Goal: Task Accomplishment & Management: Manage account settings

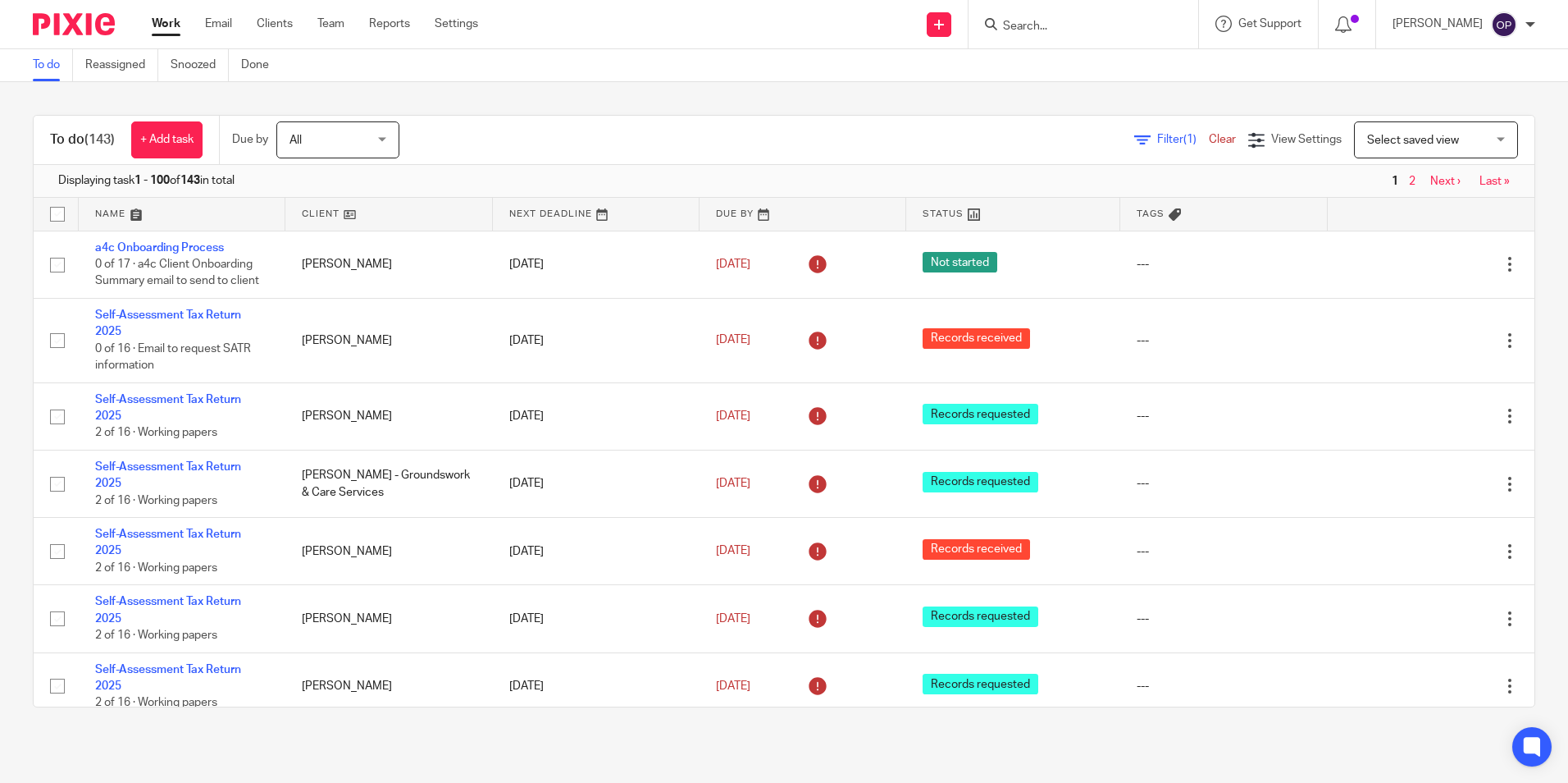
click at [1051, 28] on input "Search" at bounding box center [1075, 27] width 148 height 14
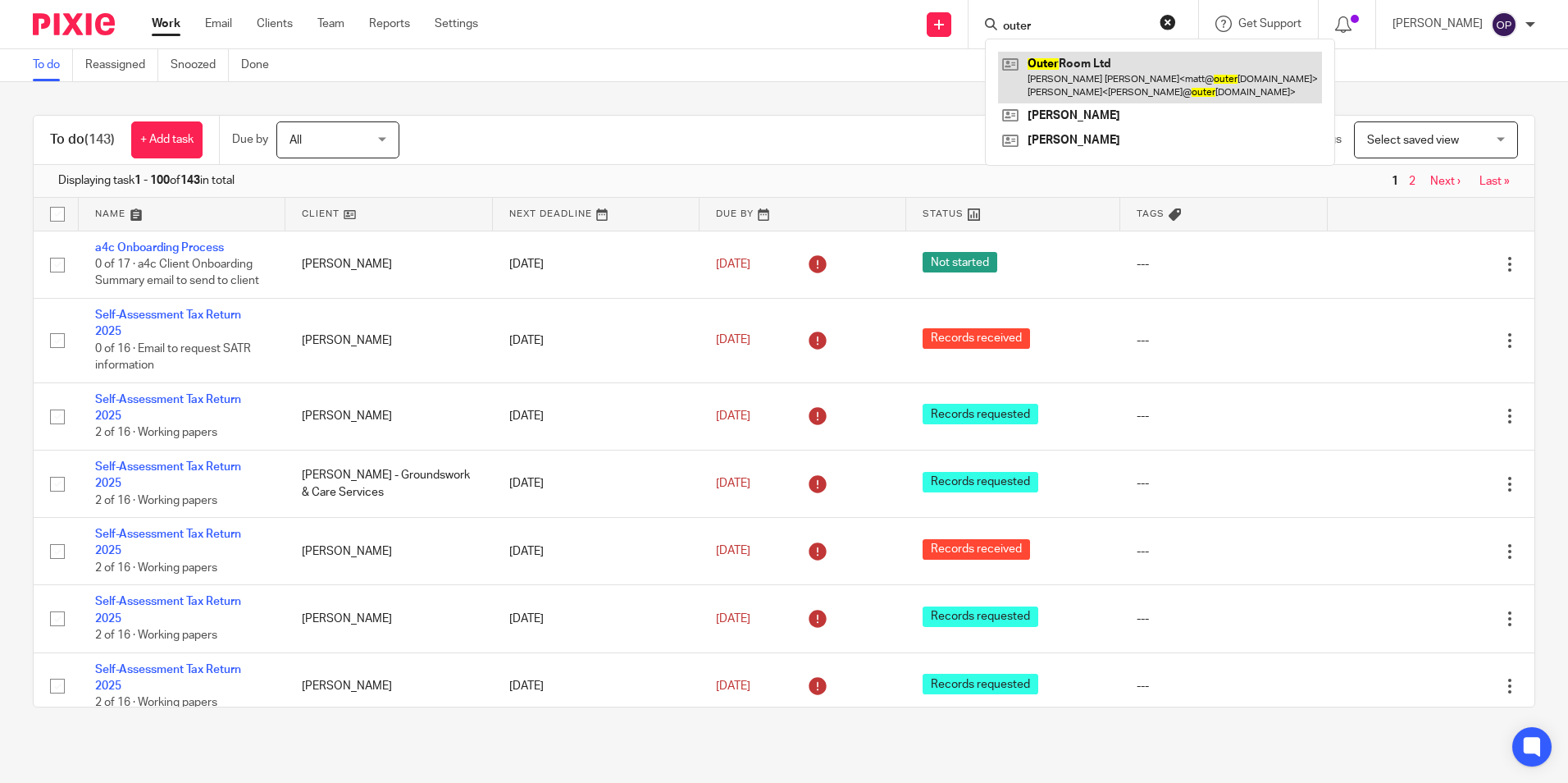
type input "outer"
click at [1115, 55] on link at bounding box center [1160, 77] width 324 height 51
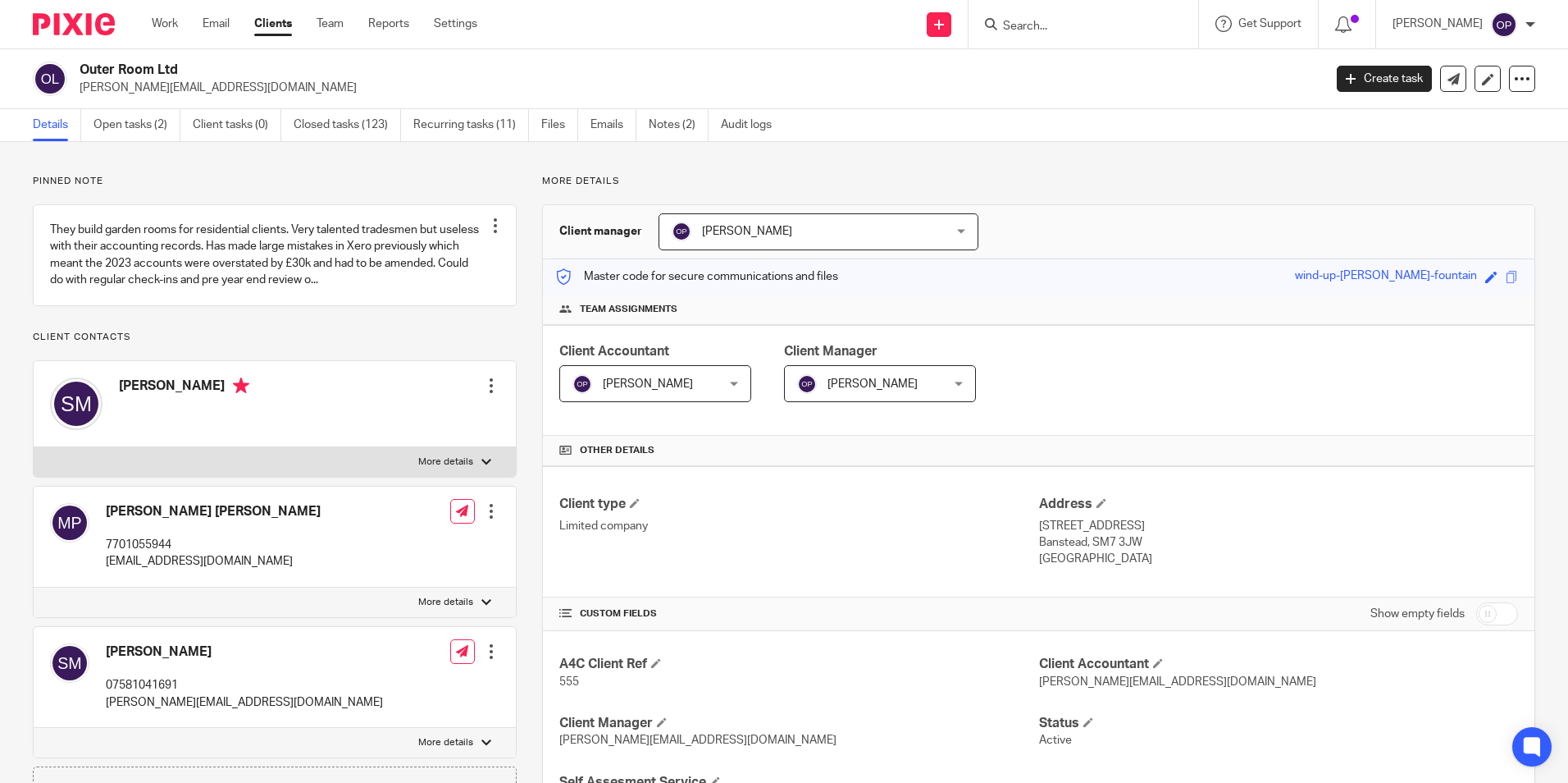
click at [128, 127] on link "Open tasks (2)" at bounding box center [137, 125] width 87 height 32
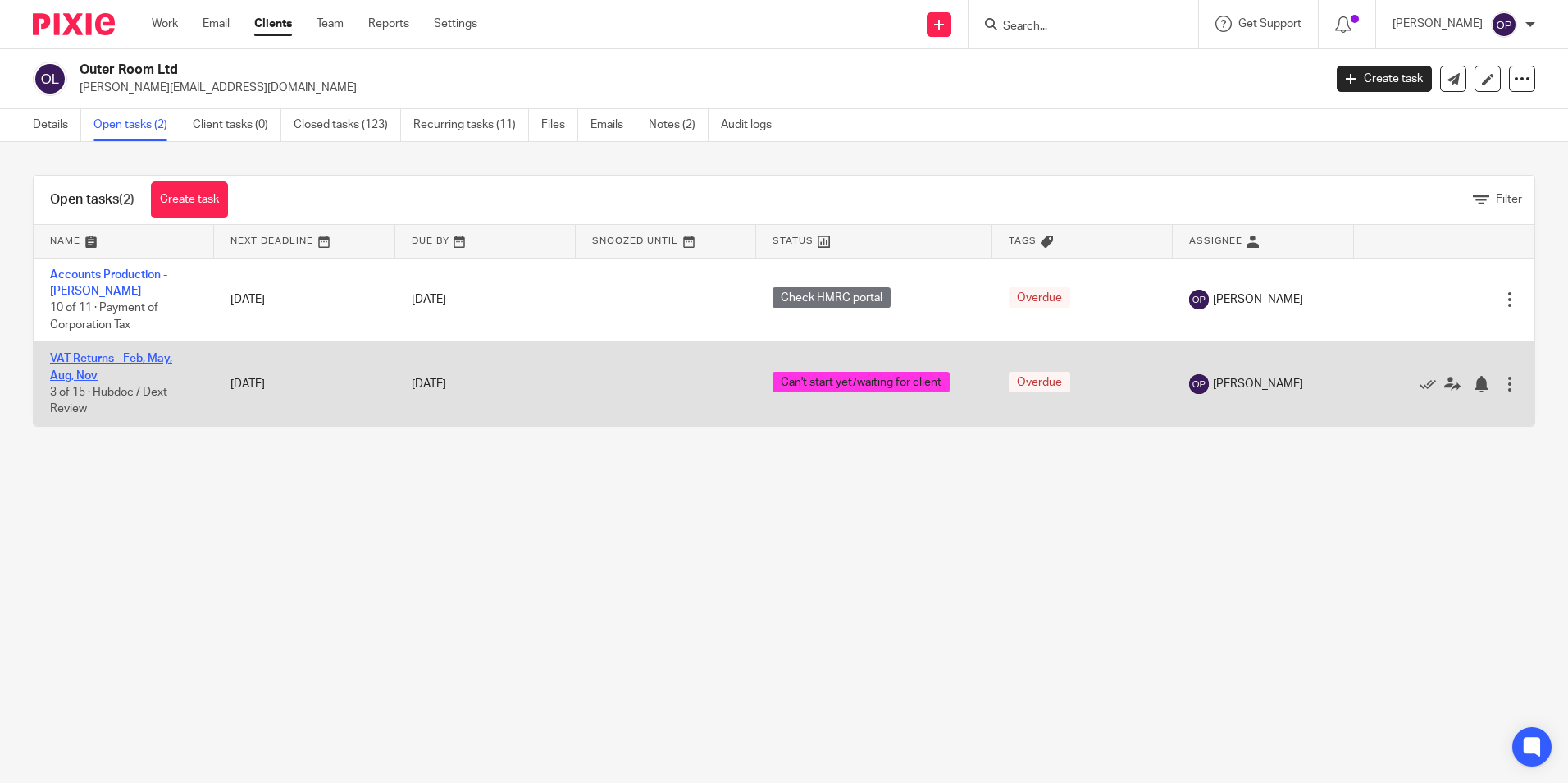
click at [112, 356] on link "VAT Returns - Feb, May, Aug, Nov" at bounding box center [111, 366] width 123 height 28
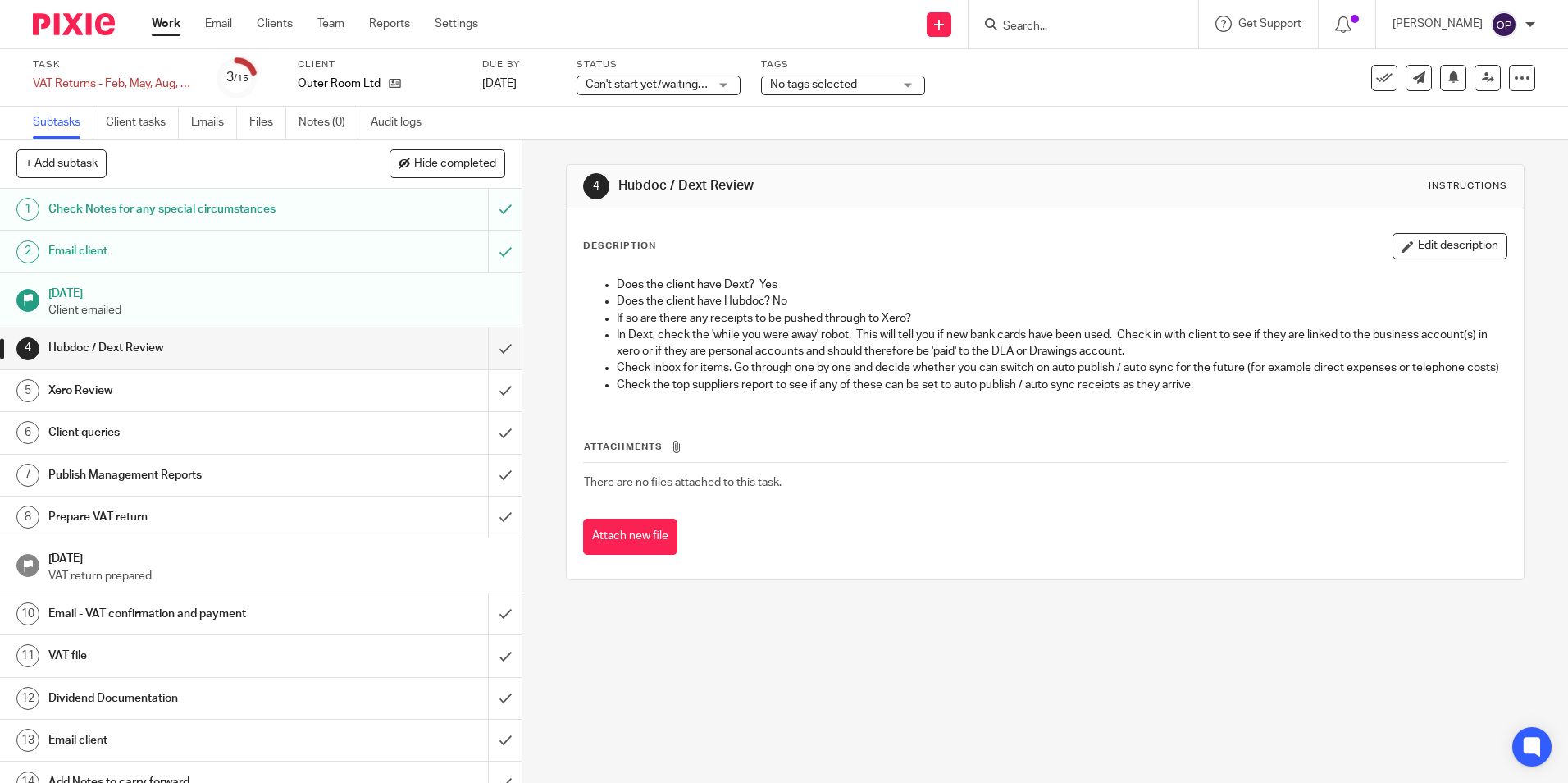
click at [698, 73] on div "Status Can't start yet/waiting for client Can't start yet/waiting for client No…" at bounding box center [658, 78] width 164 height 39
click at [695, 87] on span "Can't start yet/waiting for client" at bounding box center [666, 84] width 161 height 12
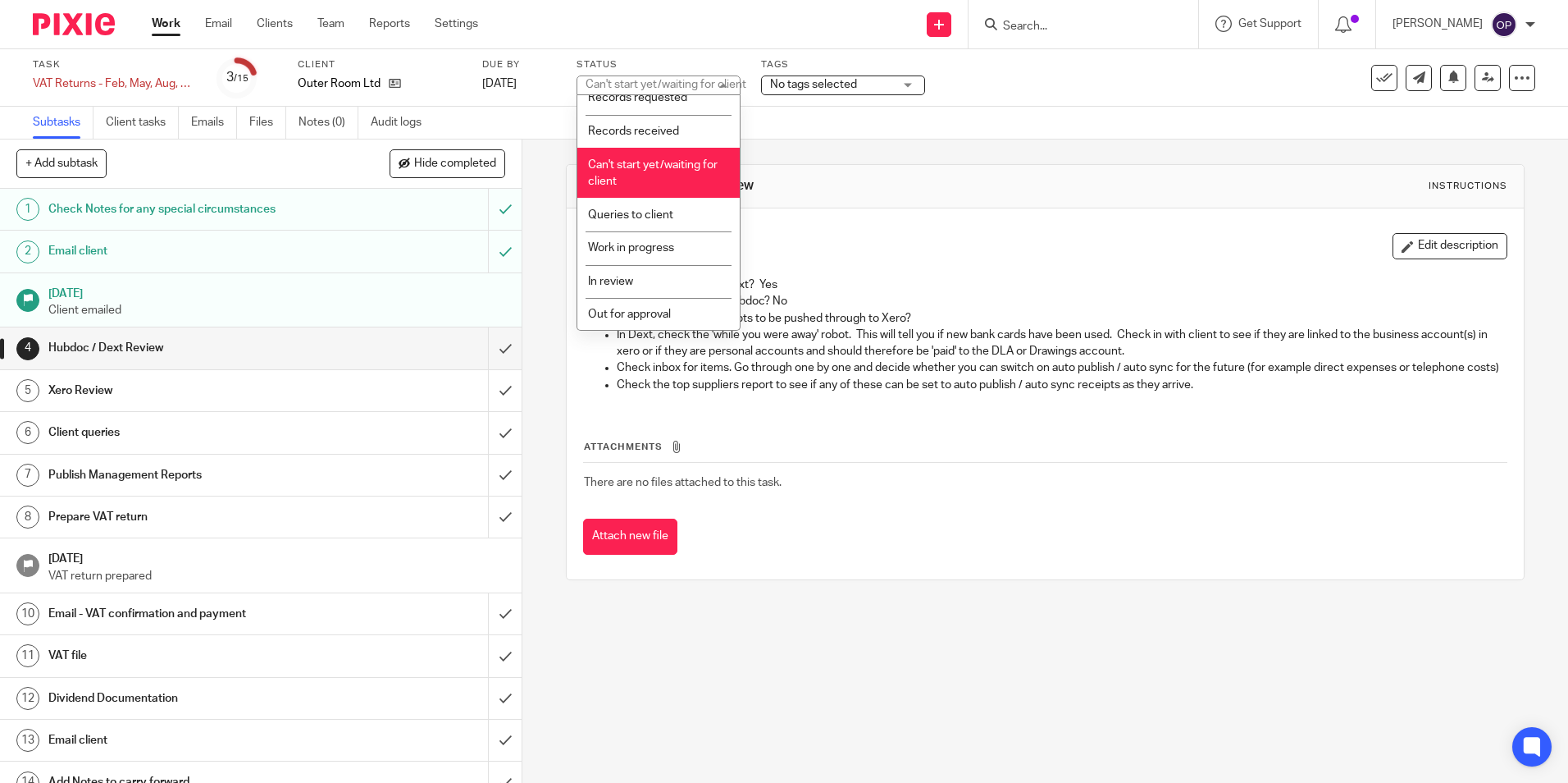
scroll to position [82, 0]
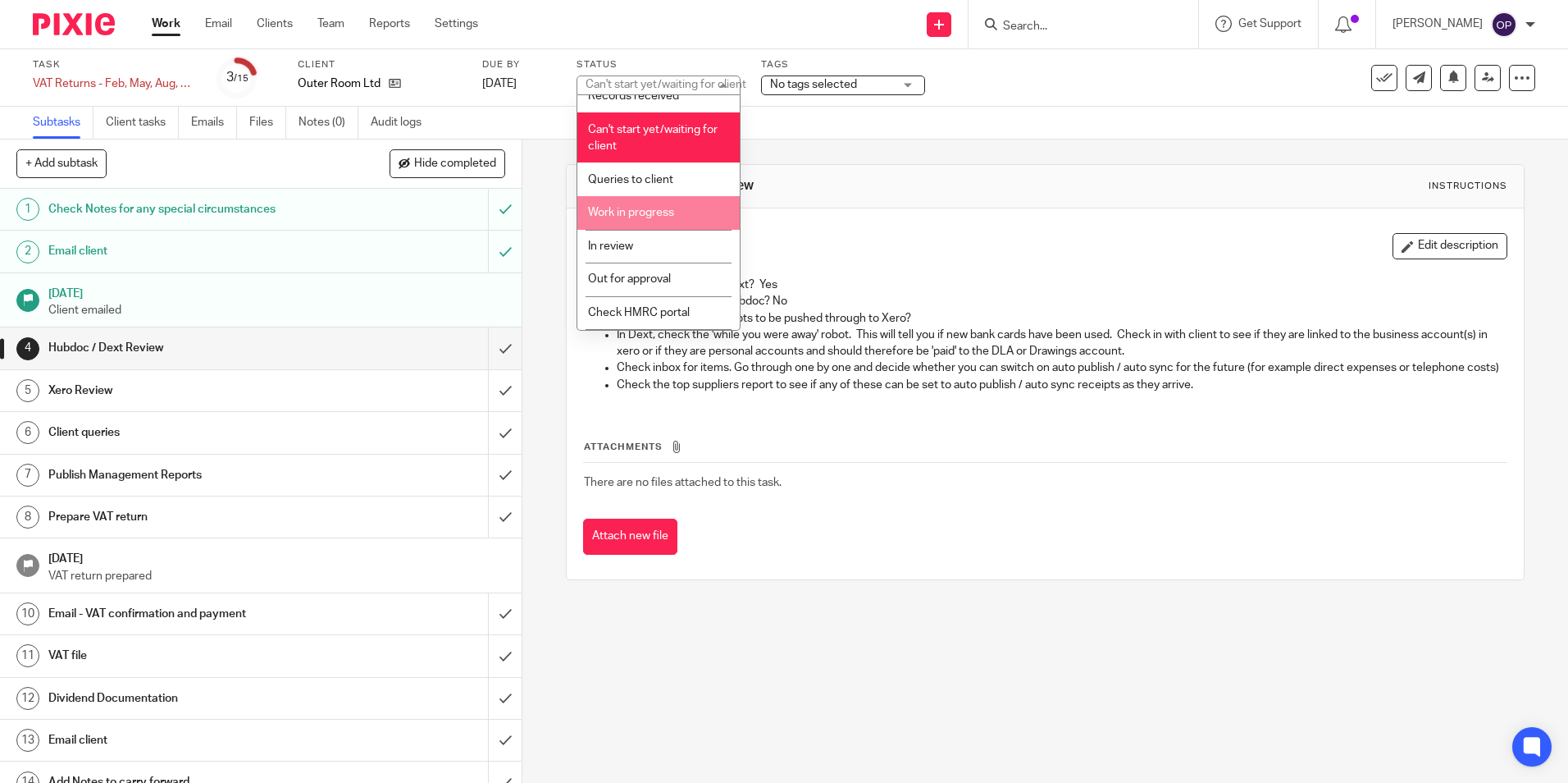
click at [627, 220] on li "Work in progress" at bounding box center [659, 213] width 163 height 34
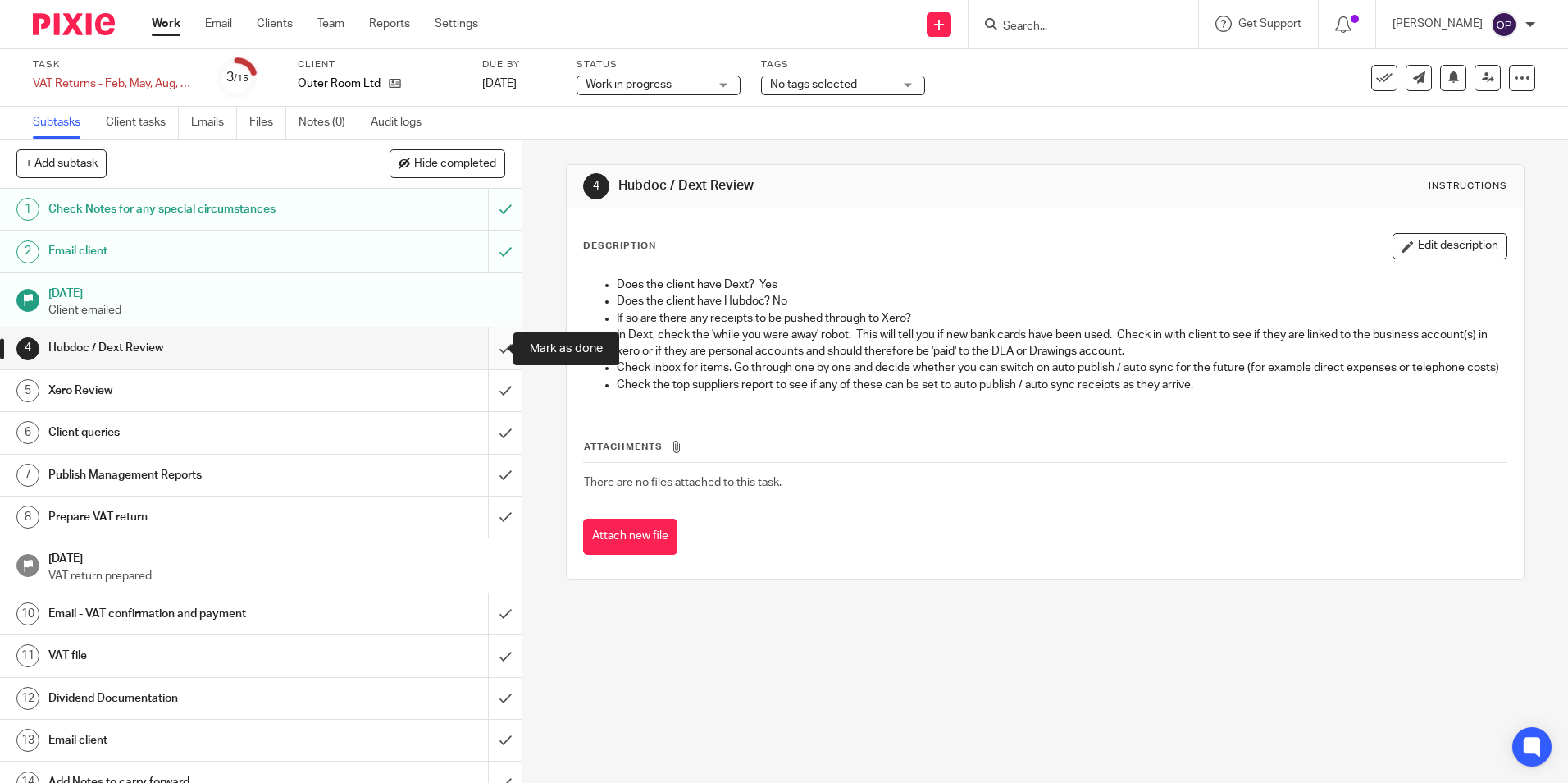
click at [482, 366] on input "submit" at bounding box center [261, 348] width 522 height 41
click at [483, 386] on input "submit" at bounding box center [261, 390] width 522 height 41
click at [483, 442] on input "submit" at bounding box center [261, 432] width 522 height 41
